Goal: Task Accomplishment & Management: Manage account settings

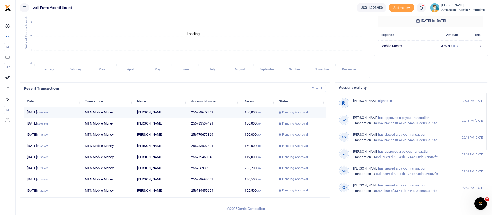
scroll to position [6, 6]
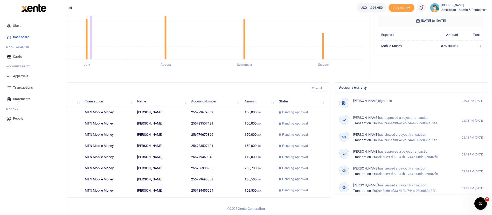
click at [18, 75] on span "Approvals" at bounding box center [20, 75] width 15 height 5
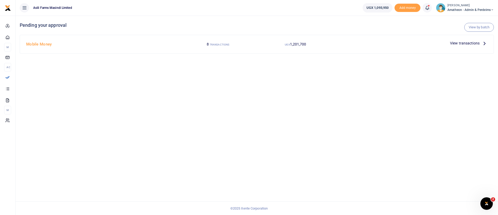
click at [464, 43] on span "View transactions" at bounding box center [465, 43] width 30 height 6
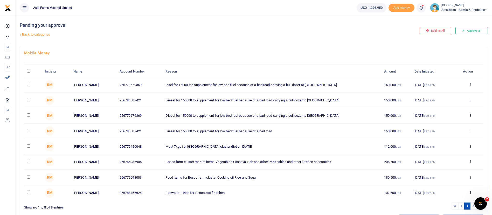
drag, startPoint x: 26, startPoint y: 71, endPoint x: 30, endPoint y: 69, distance: 4.4
click at [30, 69] on th "\a \a : activate to sort column descending" at bounding box center [33, 71] width 18 height 11
click at [30, 69] on input "\a \a : activate to sort column descending" at bounding box center [28, 70] width 3 height 3
checkbox input "true"
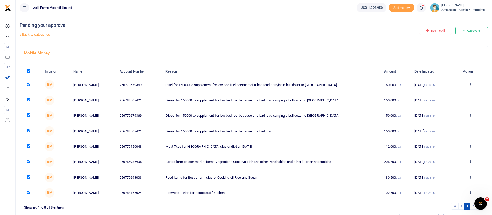
checkbox input "true"
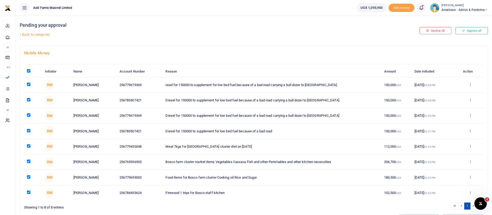
checkbox input "true"
click at [30, 191] on input "checkbox" at bounding box center [28, 191] width 3 height 3
checkbox input "false"
click at [29, 177] on input "checkbox" at bounding box center [28, 176] width 3 height 3
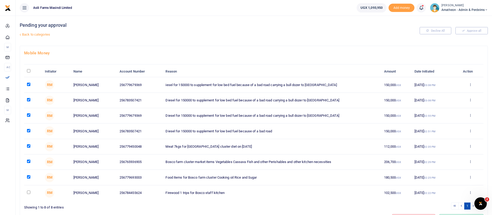
checkbox input "false"
click at [29, 161] on input "checkbox" at bounding box center [28, 160] width 3 height 3
checkbox input "false"
click at [28, 147] on input "checkbox" at bounding box center [28, 145] width 3 height 3
checkbox input "false"
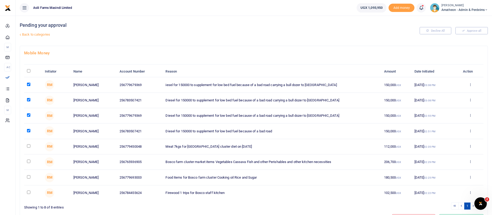
scroll to position [29, 0]
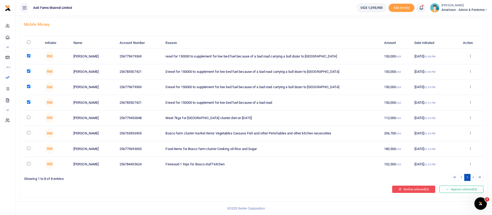
click at [409, 189] on button "Decline selected (4)" at bounding box center [413, 188] width 43 height 7
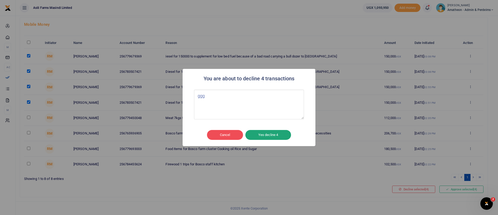
type textarea "ggg"
click at [284, 133] on button "Yes decline 4" at bounding box center [269, 135] width 46 height 10
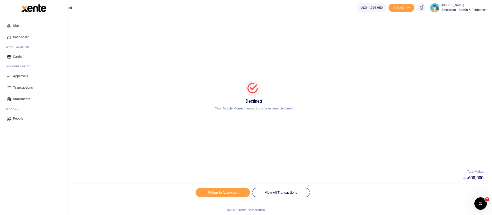
click at [28, 75] on span "Approvals" at bounding box center [20, 75] width 15 height 5
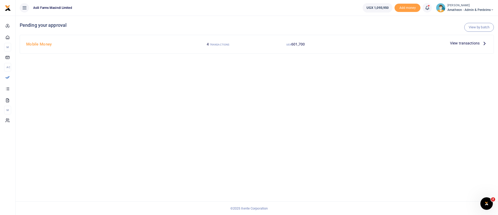
click at [471, 43] on span "View transactions" at bounding box center [465, 43] width 30 height 6
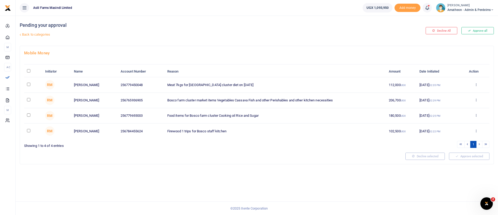
click at [28, 72] on th "\a \a : activate to sort column descending" at bounding box center [33, 71] width 18 height 11
click at [29, 70] on input "\a \a : activate to sort column descending" at bounding box center [28, 70] width 3 height 3
checkbox input "true"
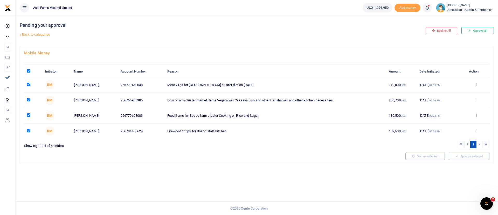
checkbox input "true"
click at [468, 157] on button "Approve selected (4)" at bounding box center [468, 155] width 44 height 7
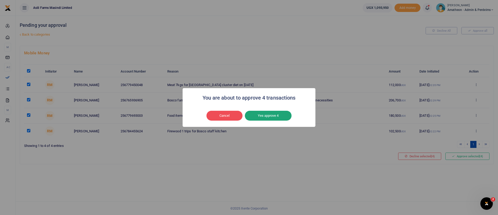
click at [260, 118] on button "Yes approve 4" at bounding box center [268, 116] width 47 height 10
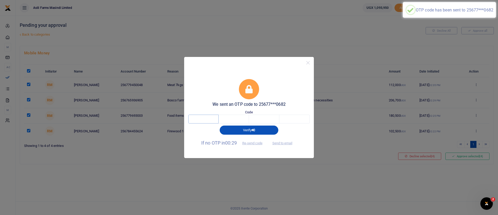
click at [203, 115] on input "text" at bounding box center [203, 118] width 30 height 9
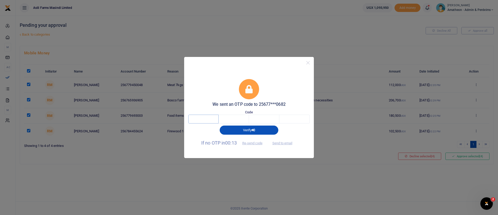
click at [205, 119] on input "text" at bounding box center [203, 118] width 30 height 9
click at [282, 140] on button "Send to email" at bounding box center [282, 143] width 29 height 9
click at [212, 117] on input "text" at bounding box center [203, 118] width 30 height 9
type input "8"
type input "2"
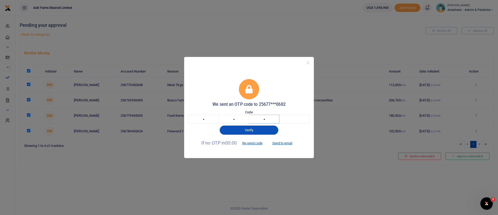
type input "1"
type input "8"
type input "2"
type input "7"
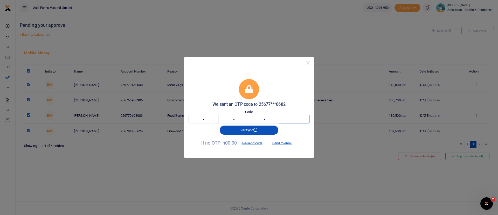
type input "7"
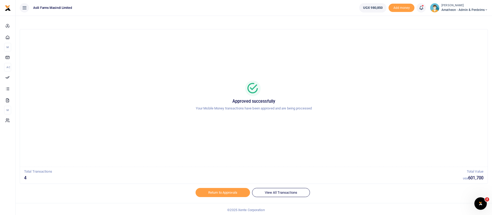
click at [462, 6] on small "[PERSON_NAME]" at bounding box center [465, 5] width 46 height 4
click at [464, 17] on link "Switch accounts" at bounding box center [468, 18] width 41 height 7
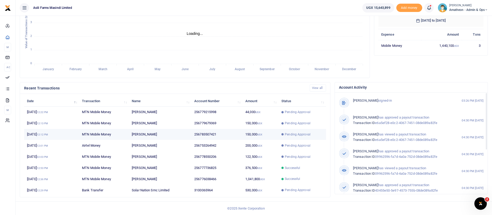
scroll to position [6, 6]
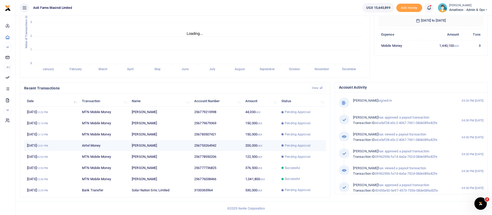
click at [287, 147] on span "Pending Approval" at bounding box center [298, 145] width 26 height 5
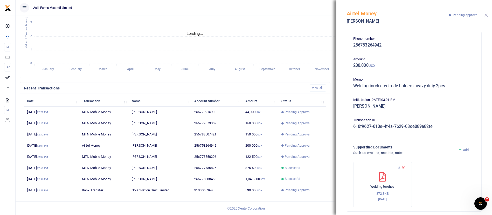
click at [487, 15] on button "Close" at bounding box center [486, 14] width 3 height 3
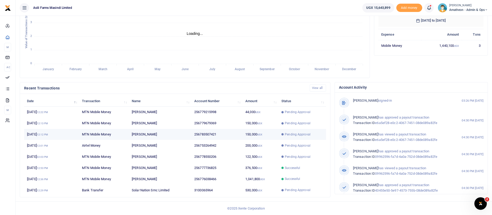
click at [308, 138] on td "Pending Approval" at bounding box center [302, 134] width 47 height 11
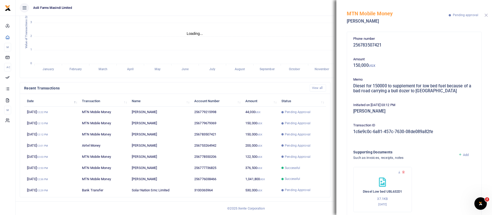
click at [487, 16] on button "Close" at bounding box center [486, 14] width 3 height 3
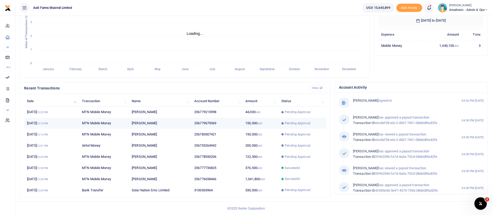
click at [263, 126] on td "150,000 UGX" at bounding box center [261, 123] width 36 height 11
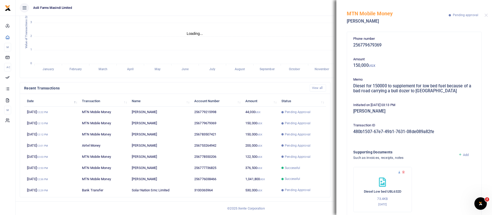
click at [399, 173] on icon at bounding box center [399, 171] width 3 height 3
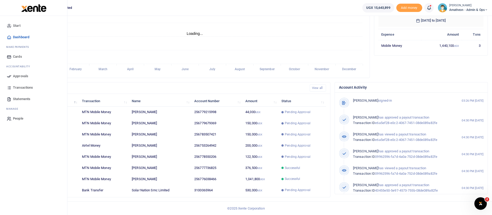
click at [23, 75] on span "Approvals" at bounding box center [20, 75] width 15 height 5
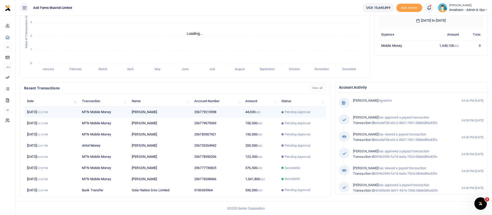
click at [262, 115] on td "44,000 UGX" at bounding box center [261, 111] width 36 height 11
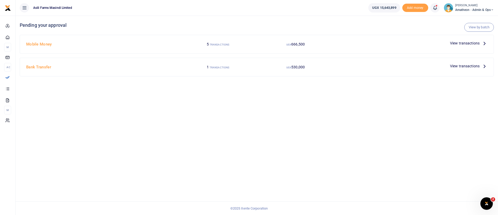
click at [477, 67] on span "View transactions" at bounding box center [465, 66] width 30 height 6
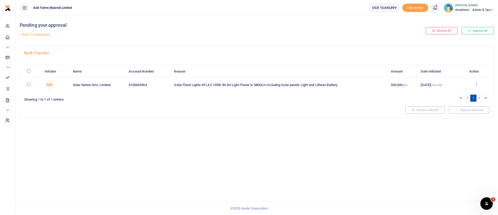
click at [476, 85] on icon at bounding box center [476, 85] width 3 height 4
click at [450, 114] on link "Details" at bounding box center [457, 115] width 41 height 7
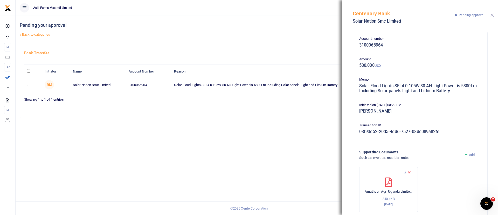
click at [491, 16] on button "Close" at bounding box center [492, 14] width 3 height 3
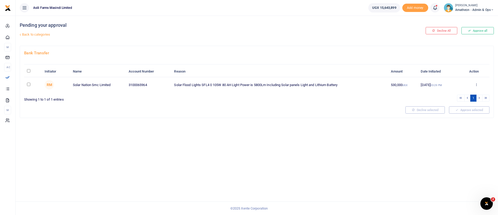
click at [28, 73] on th "\a \a : activate to sort column descending" at bounding box center [33, 71] width 18 height 11
click at [30, 69] on input "\a \a : activate to sort column descending" at bounding box center [28, 70] width 3 height 3
checkbox input "true"
click at [459, 108] on button "Approve selected (1)" at bounding box center [468, 109] width 44 height 7
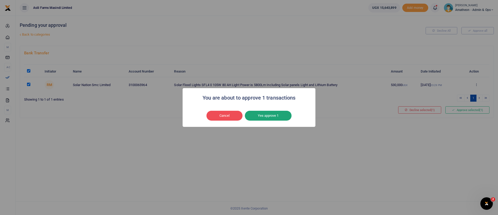
click at [261, 113] on button "Yes approve 1" at bounding box center [268, 116] width 47 height 10
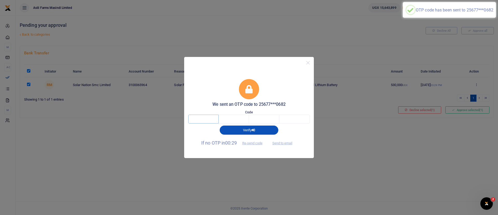
click at [209, 119] on input "text" at bounding box center [203, 118] width 30 height 9
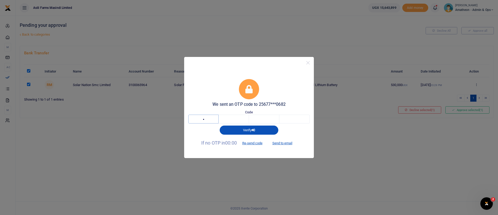
type input "7"
type input "9"
type input "2"
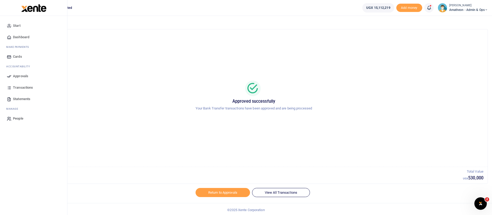
click at [19, 76] on span "Approvals" at bounding box center [20, 75] width 15 height 5
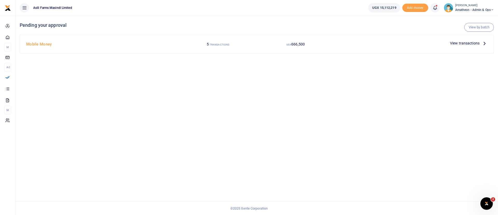
click at [315, 153] on div "View by batch Pending your approval Mobile Money 5 TRANSACTIONS UGX 666,500 Vie…" at bounding box center [257, 115] width 483 height 199
click at [471, 44] on span "View transactions" at bounding box center [465, 43] width 30 height 6
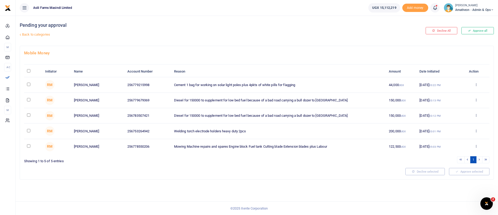
click at [30, 70] on input "\a \a : activate to sort column descending" at bounding box center [28, 70] width 3 height 3
checkbox input "true"
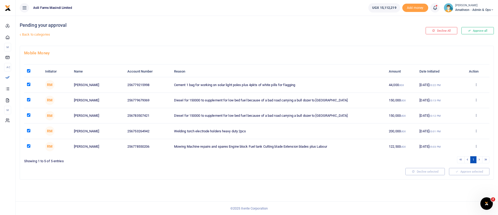
checkbox input "true"
click at [478, 100] on icon at bounding box center [476, 100] width 3 height 4
click at [462, 133] on link "Details" at bounding box center [457, 131] width 41 height 7
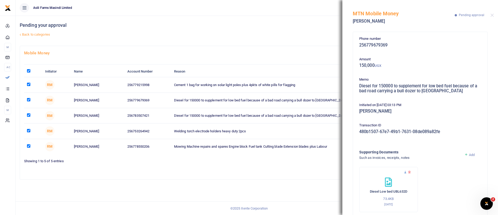
click at [405, 173] on icon at bounding box center [405, 171] width 3 height 3
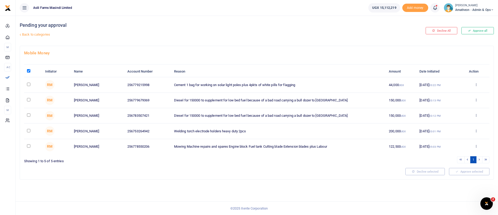
click at [30, 70] on input "\a \a : activate to sort column descending" at bounding box center [28, 70] width 3 height 3
checkbox input "true"
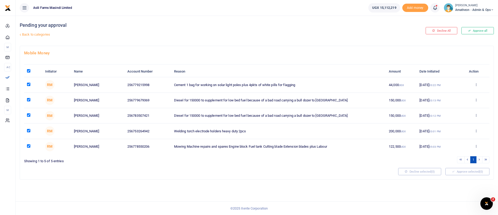
checkbox input "true"
click at [481, 170] on span "(5)" at bounding box center [482, 171] width 4 height 4
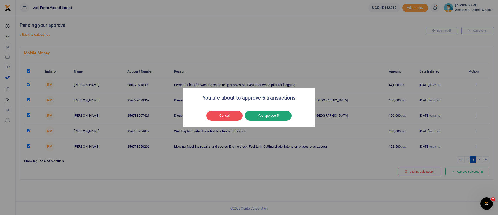
click at [278, 116] on button "Yes approve 5" at bounding box center [268, 116] width 47 height 10
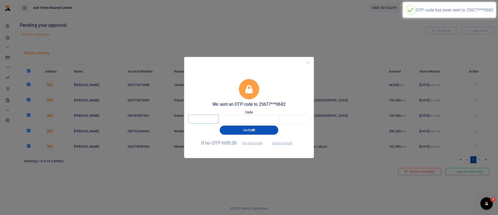
click at [214, 116] on input "text" at bounding box center [203, 118] width 30 height 9
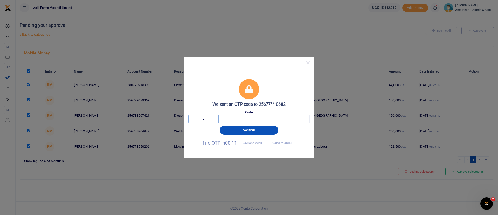
type input "5"
type input "0"
type input "5"
type input "2"
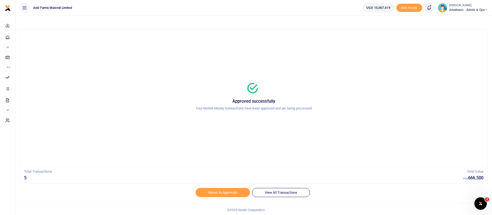
click at [460, 10] on span "Amatheon - Admin & Ops" at bounding box center [469, 10] width 39 height 5
click at [469, 18] on link "Switch accounts" at bounding box center [468, 18] width 41 height 7
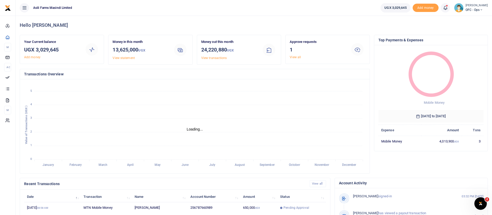
scroll to position [96, 0]
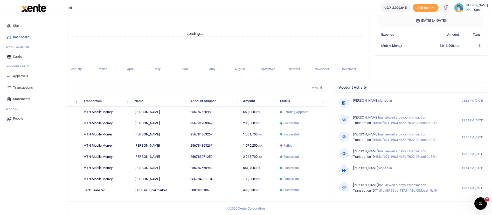
click at [18, 76] on span "Approvals" at bounding box center [20, 75] width 15 height 5
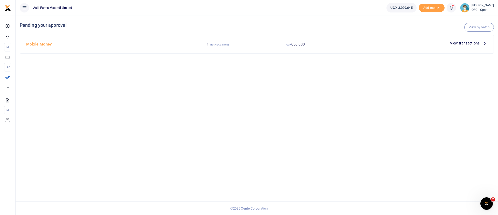
click at [473, 43] on span "View transactions" at bounding box center [465, 43] width 30 height 6
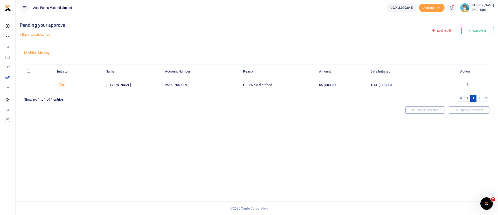
click at [29, 71] on input "\a \a : activate to sort column descending" at bounding box center [28, 70] width 3 height 3
checkbox input "true"
click at [484, 112] on button "Approve selected (1)" at bounding box center [468, 109] width 44 height 7
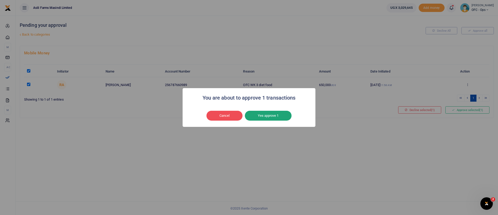
click at [280, 114] on button "Yes approve 1" at bounding box center [268, 116] width 47 height 10
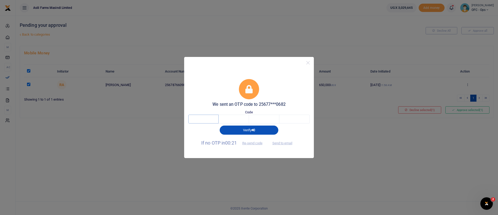
click at [201, 117] on input "text" at bounding box center [203, 118] width 30 height 9
type input "3"
type input "5"
type input "1"
type input "8"
